Goal: Find specific page/section: Locate a particular part of the current website

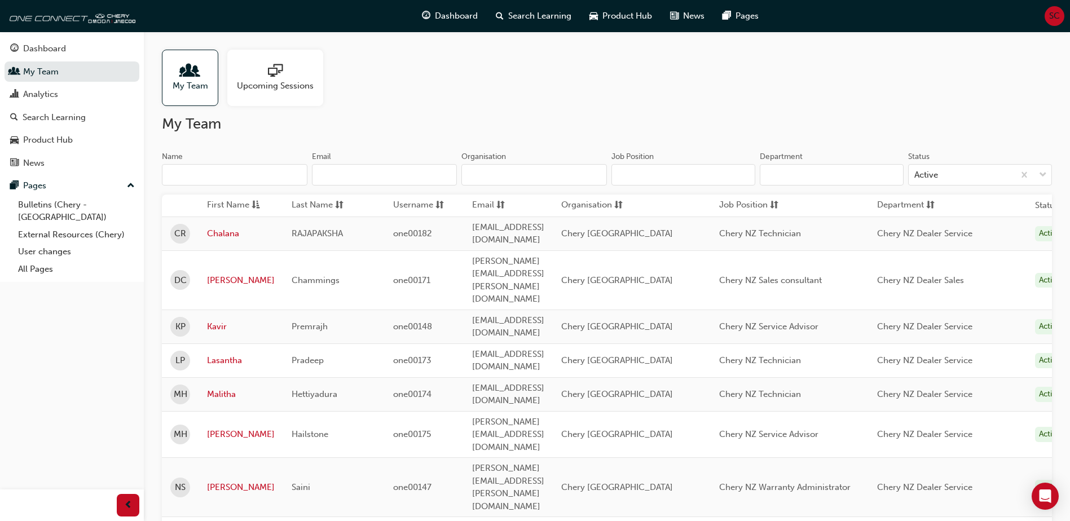
scroll to position [113, 0]
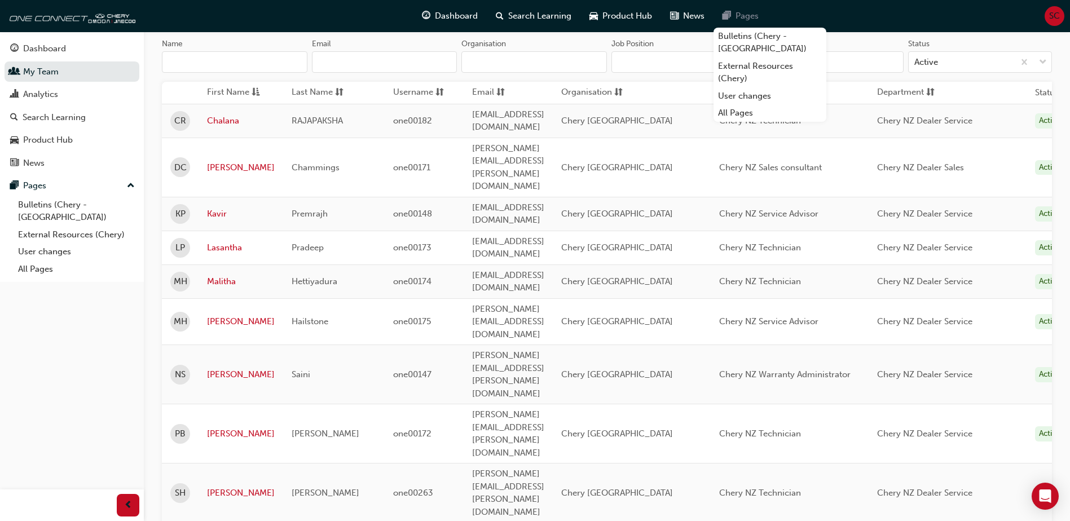
click at [727, 12] on span "pages-icon" at bounding box center [727, 16] width 8 height 14
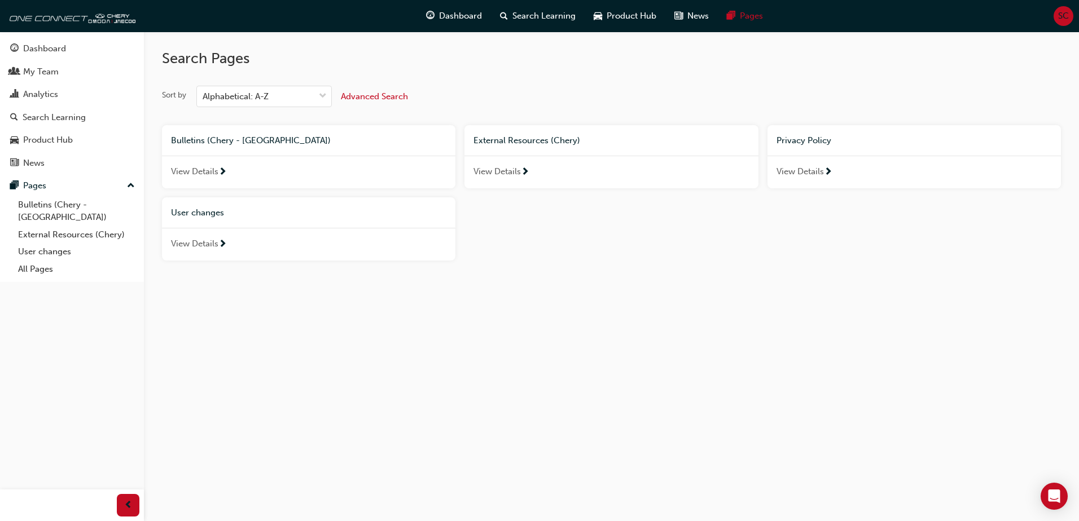
click at [561, 165] on div "View Details" at bounding box center [610, 172] width 293 height 33
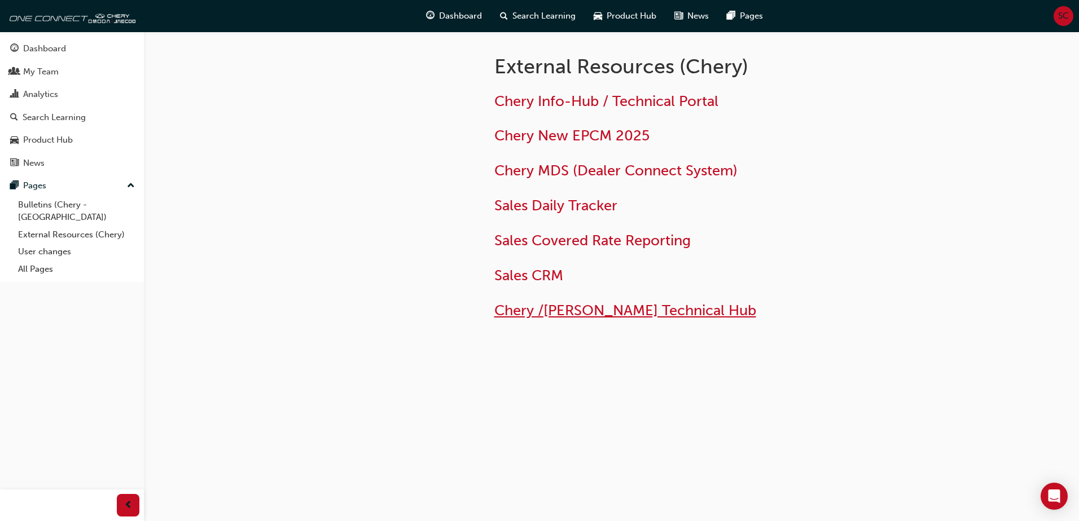
click at [612, 312] on span "Chery /[PERSON_NAME] Technical Hub" at bounding box center [625, 310] width 262 height 17
